Goal: Information Seeking & Learning: Check status

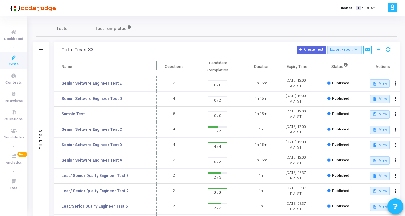
drag, startPoint x: 124, startPoint y: 64, endPoint x: 159, endPoint y: 67, distance: 34.7
click at [159, 67] on span at bounding box center [156, 67] width 6 height 18
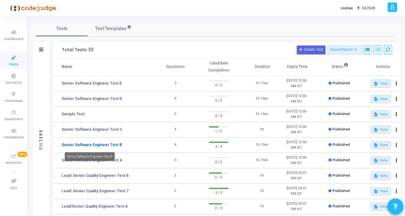
click at [74, 145] on link "Senior Software Engineer Test B" at bounding box center [91, 145] width 61 height 6
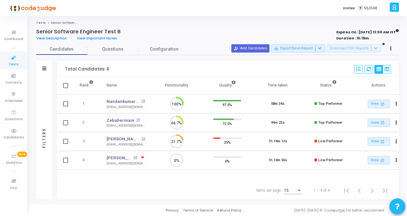
scroll to position [3, 3]
click at [10, 61] on icon at bounding box center [13, 58] width 13 height 8
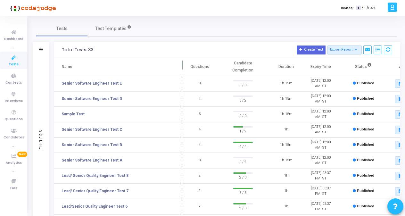
drag, startPoint x: 124, startPoint y: 63, endPoint x: 183, endPoint y: 60, distance: 59.3
click at [183, 60] on span at bounding box center [182, 67] width 6 height 18
click at [112, 129] on link "Senior Software Engineer Test C" at bounding box center [91, 129] width 61 height 6
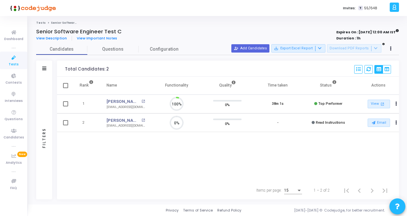
scroll to position [13, 16]
click at [11, 59] on icon at bounding box center [13, 58] width 13 height 8
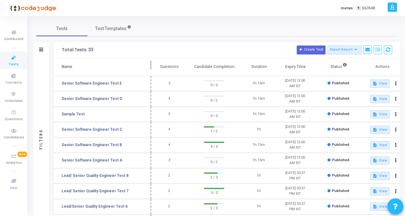
drag, startPoint x: 123, startPoint y: 64, endPoint x: 150, endPoint y: 64, distance: 26.6
click at [151, 64] on span at bounding box center [151, 67] width 6 height 18
click at [97, 98] on link "Senior Software Engineer Test D" at bounding box center [91, 99] width 61 height 6
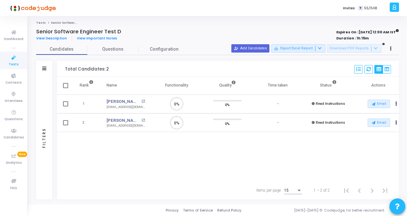
scroll to position [3, 3]
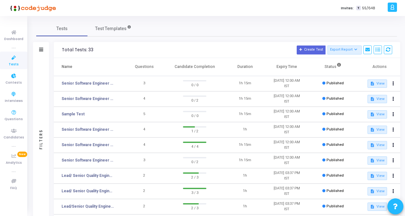
click at [13, 60] on icon at bounding box center [13, 58] width 13 height 8
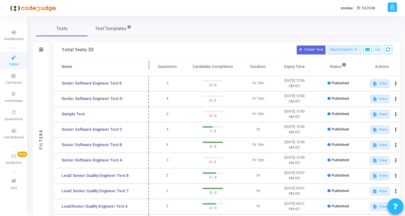
drag, startPoint x: 123, startPoint y: 64, endPoint x: 149, endPoint y: 65, distance: 25.6
click at [149, 65] on span at bounding box center [149, 67] width 6 height 18
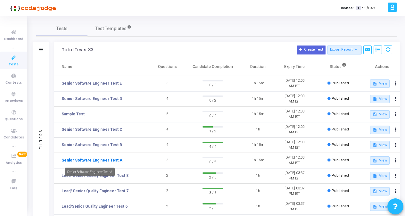
click at [86, 159] on link "Senior Software Engineer Test A" at bounding box center [91, 160] width 61 height 6
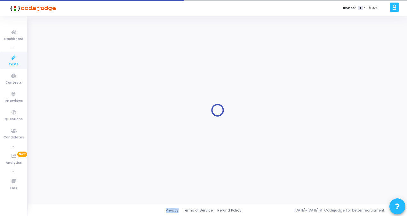
click at [86, 159] on div at bounding box center [217, 110] width 363 height 179
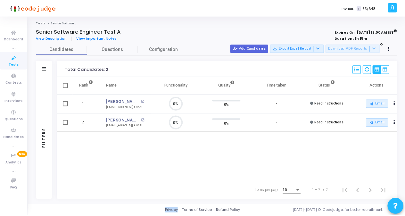
scroll to position [3, 3]
click at [283, 102] on span "Read Instructions" at bounding box center [330, 104] width 29 height 4
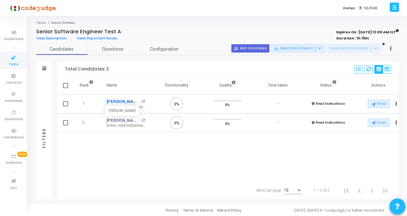
click at [131, 101] on link "[PERSON_NAME]" at bounding box center [123, 101] width 33 height 6
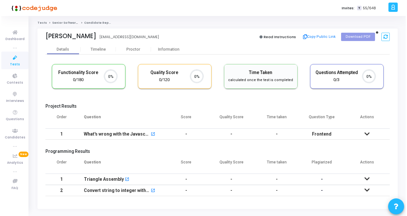
scroll to position [3, 3]
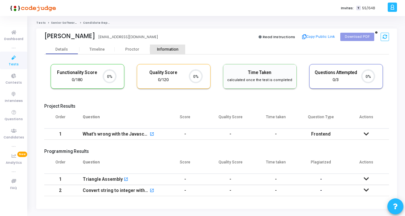
click at [159, 48] on div "Information" at bounding box center [167, 49] width 35 height 5
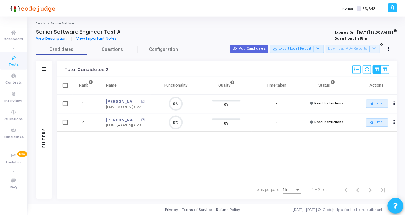
scroll to position [3, 3]
click at [191, 4] on div "Invites: T 55/648" at bounding box center [226, 8] width 324 height 16
click at [13, 63] on span "Tests" at bounding box center [14, 64] width 10 height 5
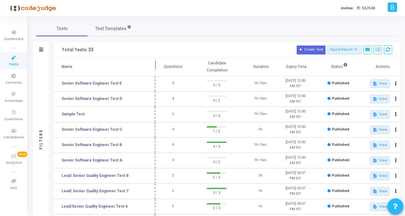
drag, startPoint x: 122, startPoint y: 67, endPoint x: 158, endPoint y: 70, distance: 35.7
click at [158, 70] on span at bounding box center [155, 67] width 6 height 18
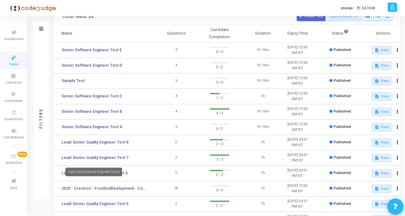
scroll to position [64, 0]
